Goal: Task Accomplishment & Management: Manage account settings

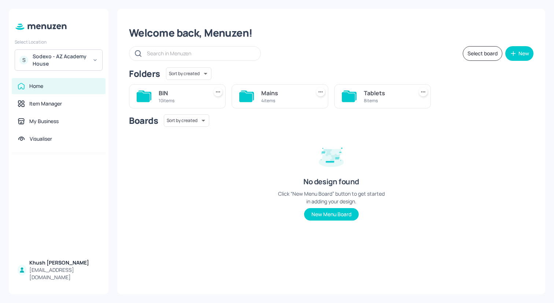
click at [53, 60] on div "Sodexo - AZ Academy House" at bounding box center [60, 60] width 55 height 15
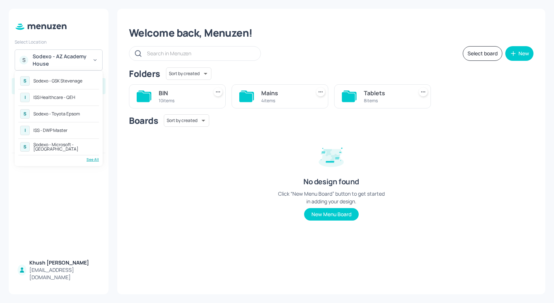
click at [92, 158] on div "See All" at bounding box center [58, 159] width 81 height 5
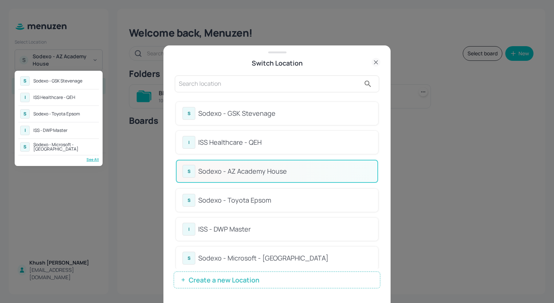
click at [297, 199] on div at bounding box center [277, 151] width 554 height 303
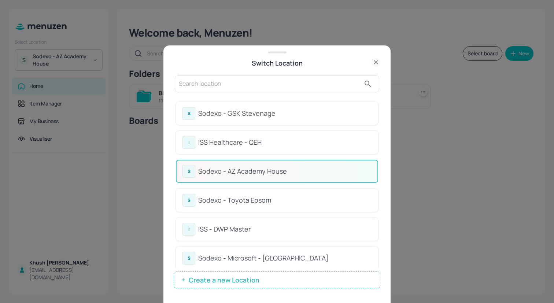
click at [234, 199] on div "Sodexo - Toyota Epsom" at bounding box center [284, 200] width 173 height 10
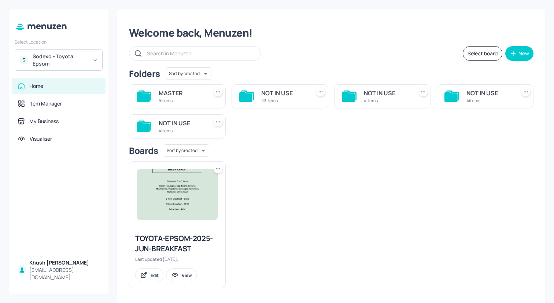
click at [186, 96] on div "MASTER" at bounding box center [182, 93] width 46 height 9
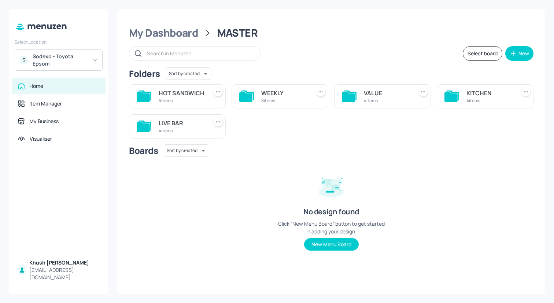
click at [166, 90] on div "HOT SANDWICH" at bounding box center [182, 93] width 46 height 9
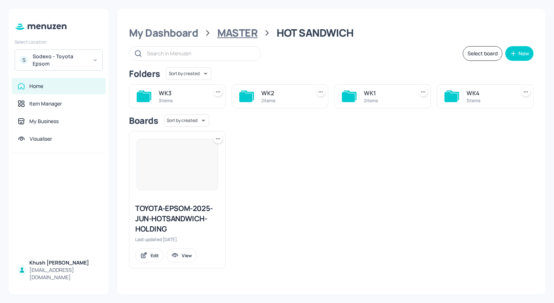
click at [227, 30] on div "MASTER" at bounding box center [237, 32] width 41 height 13
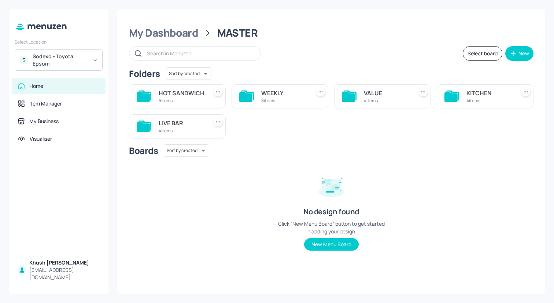
click at [168, 97] on div "HOT SANDWICH" at bounding box center [182, 93] width 46 height 9
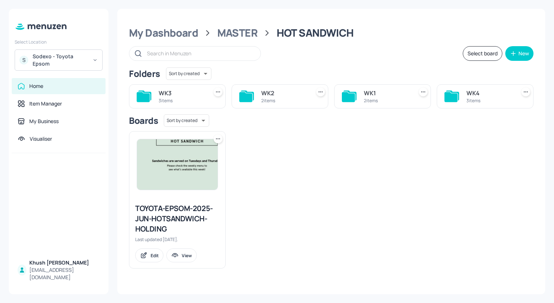
click at [394, 99] on div "2 items" at bounding box center [387, 100] width 46 height 6
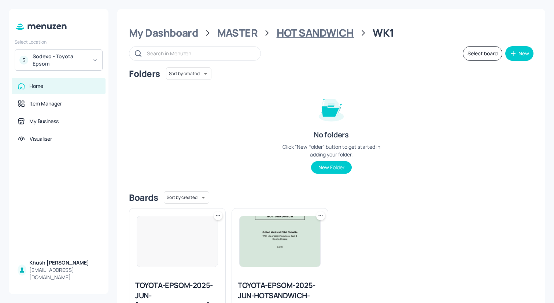
click at [301, 34] on div "HOT SANDWICH" at bounding box center [315, 32] width 77 height 13
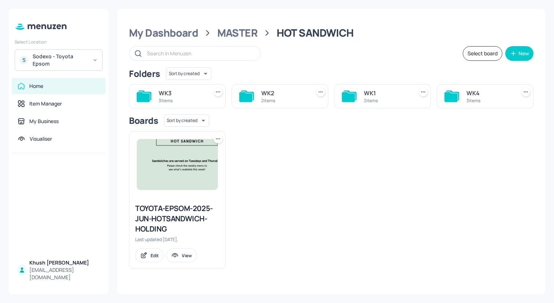
click at [264, 104] on div "2 items" at bounding box center [284, 100] width 46 height 6
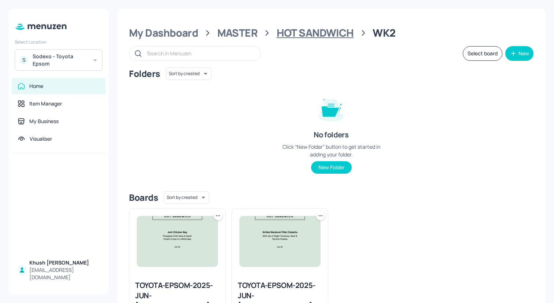
click at [293, 33] on div "HOT SANDWICH" at bounding box center [315, 32] width 77 height 13
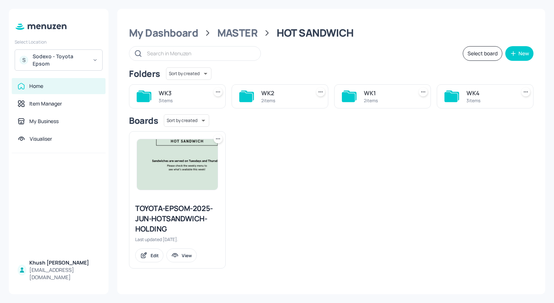
click at [227, 20] on div "My Dashboard MASTER HOT SANDWICH Select board New Folders Sort by created id ​ …" at bounding box center [331, 151] width 428 height 285
click at [227, 32] on div "MASTER" at bounding box center [237, 32] width 41 height 13
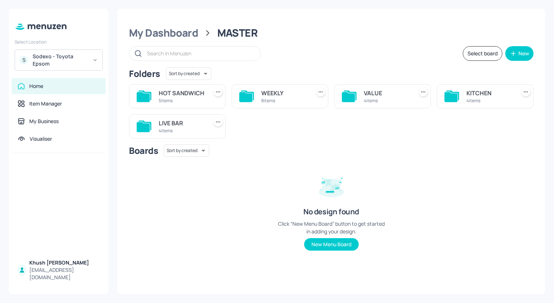
click at [476, 90] on div "KITCHEN" at bounding box center [489, 93] width 46 height 9
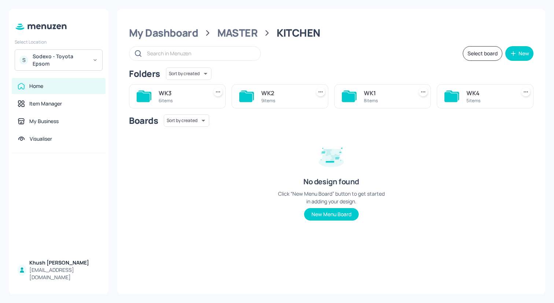
click at [265, 85] on div "WK2 9 items" at bounding box center [279, 96] width 97 height 24
click at [265, 92] on div "WK2" at bounding box center [284, 93] width 46 height 9
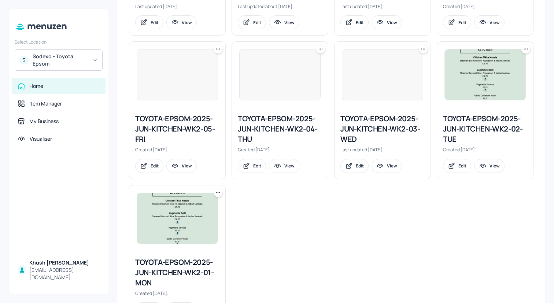
scroll to position [314, 0]
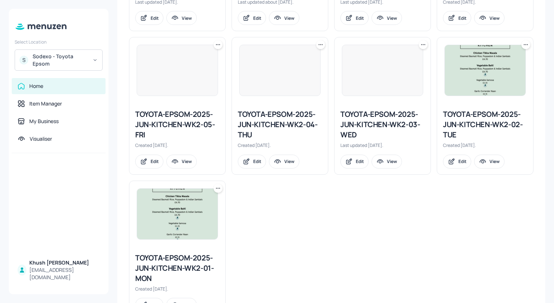
click at [171, 262] on div "TOYOTA-EPSOM-2025-JUN-KITCHEN-WK2-01-MON" at bounding box center [177, 268] width 84 height 31
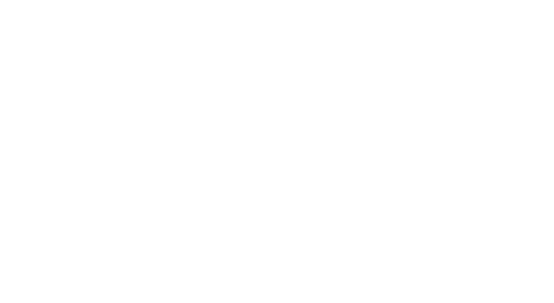
click at [130, 132] on div at bounding box center [277, 151] width 554 height 303
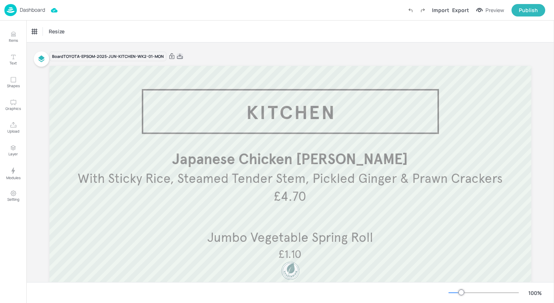
click at [177, 55] on icon at bounding box center [180, 56] width 7 height 7
